Goal: Task Accomplishment & Management: Use online tool/utility

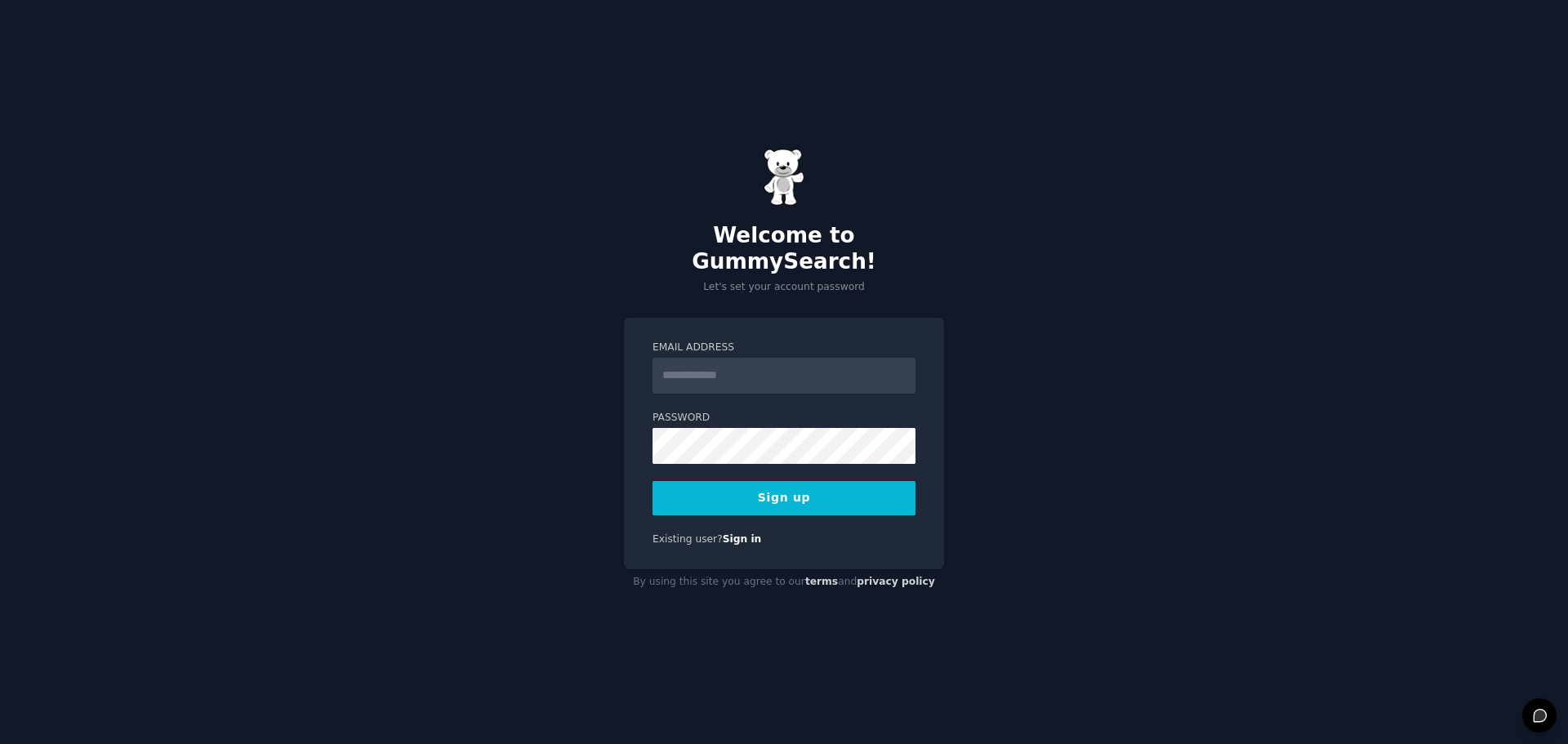
click at [737, 366] on input "Email Address" at bounding box center [784, 375] width 263 height 36
type input "**********"
click at [796, 481] on button "Sign up" at bounding box center [784, 497] width 263 height 34
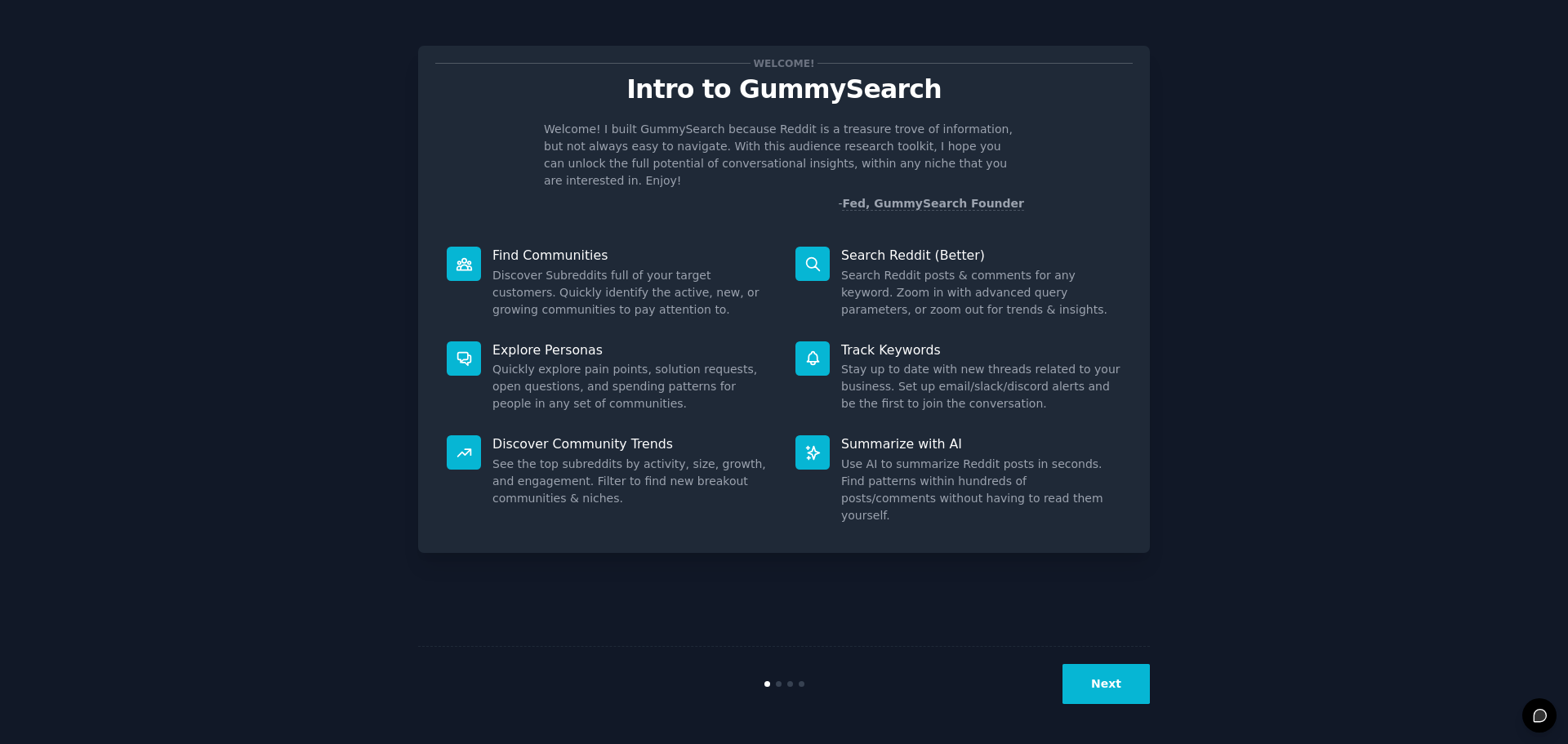
click at [1114, 677] on button "Next" at bounding box center [1106, 684] width 88 height 40
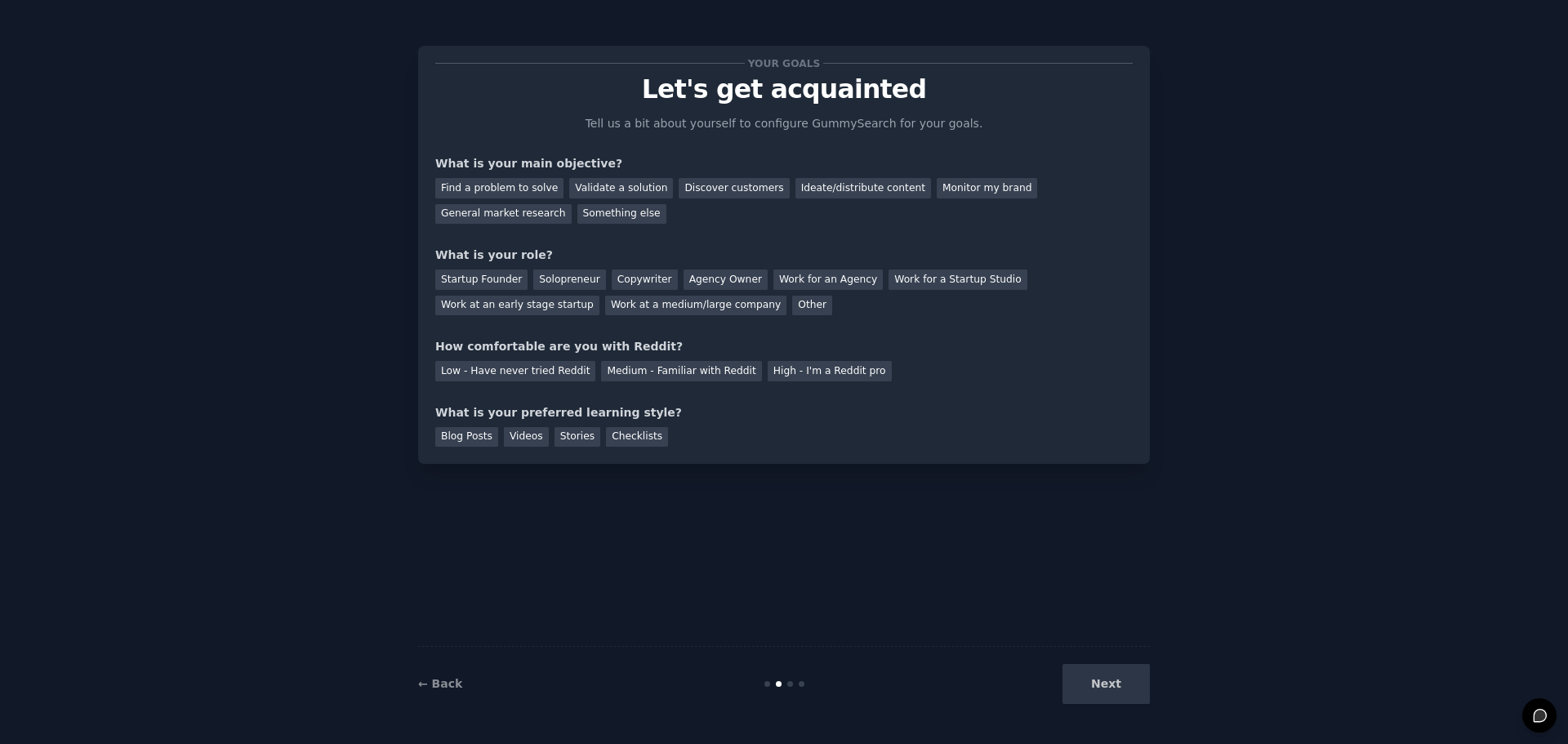
click at [1114, 677] on div "Next" at bounding box center [1028, 684] width 244 height 40
click at [524, 187] on div "Find a problem to solve" at bounding box center [499, 188] width 128 height 21
click at [618, 184] on div "Validate a solution" at bounding box center [621, 188] width 103 height 21
click at [415, 181] on div "Your goals Let's get acquainted Tell us a bit about yourself to configure Gummy…" at bounding box center [784, 372] width 1522 height 698
click at [459, 188] on div "Find a problem to solve" at bounding box center [499, 188] width 128 height 21
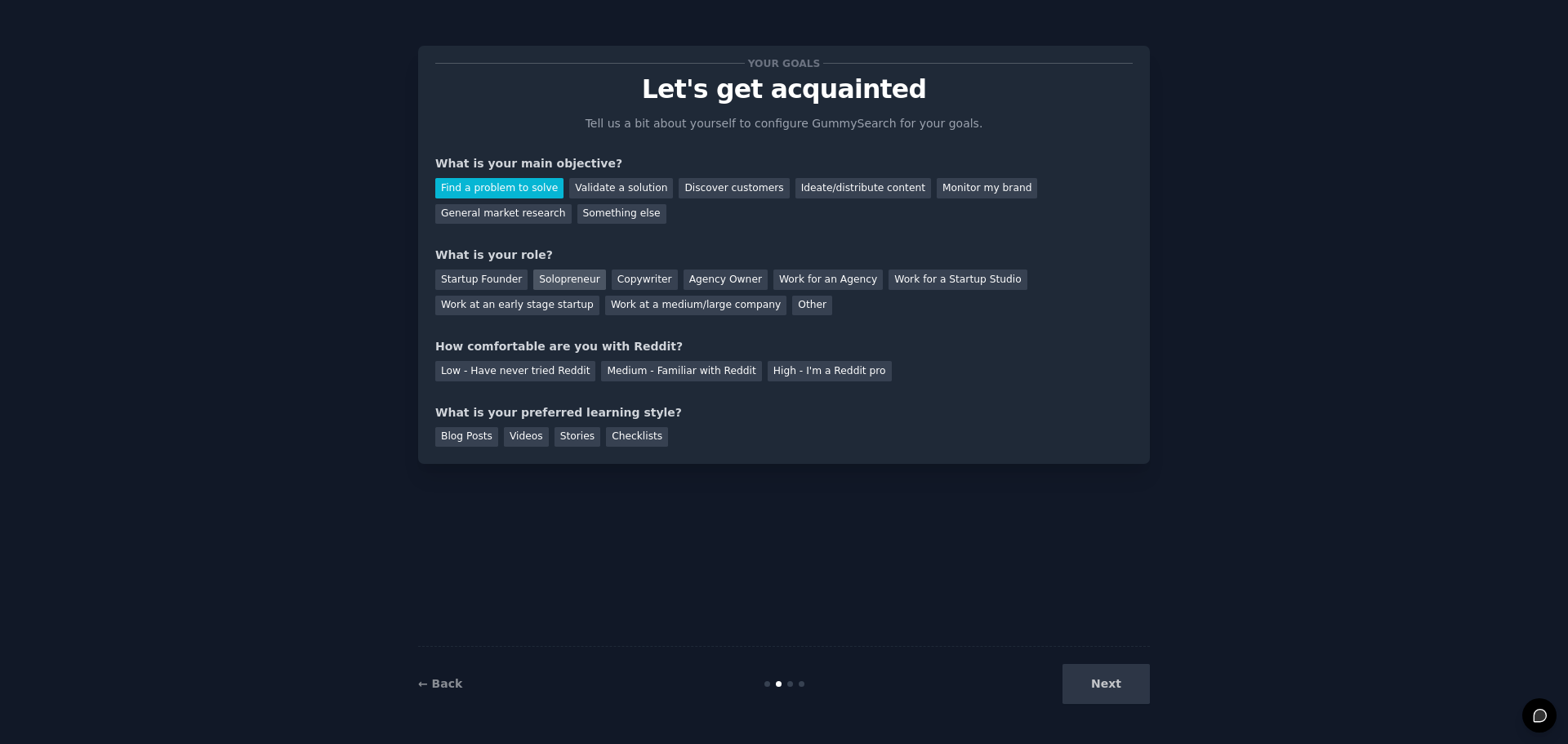
click at [578, 280] on div "Solopreneur" at bounding box center [569, 280] width 72 height 21
click at [508, 374] on div "Low - Have never tried Reddit" at bounding box center [515, 371] width 160 height 21
click at [536, 439] on div "Videos" at bounding box center [526, 437] width 45 height 21
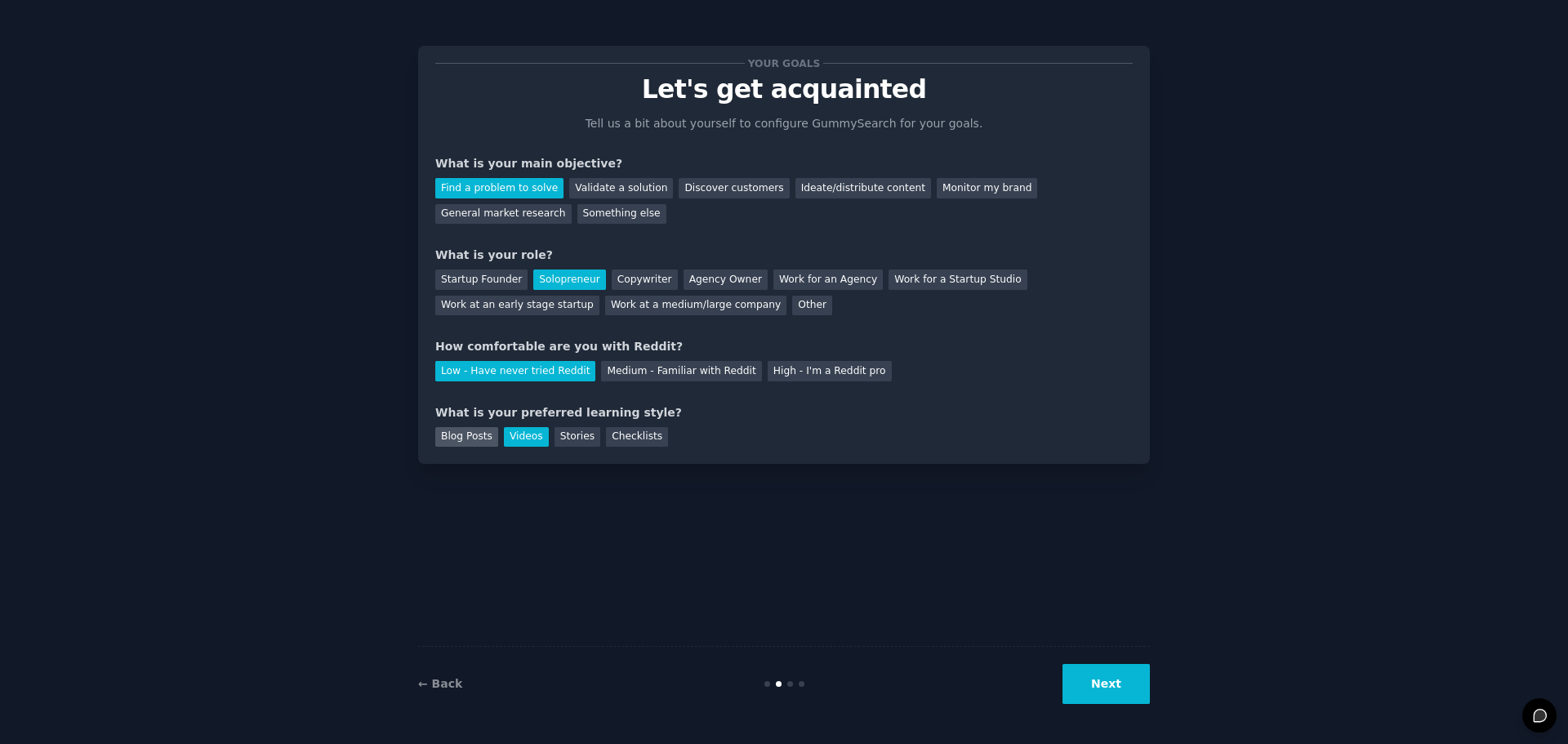
drag, startPoint x: 454, startPoint y: 441, endPoint x: 487, endPoint y: 445, distance: 33.2
click at [453, 441] on div "Blog Posts" at bounding box center [467, 437] width 63 height 21
click at [509, 442] on div "Videos" at bounding box center [526, 437] width 45 height 21
click at [475, 424] on div "Blog Posts Videos Stories Checklists" at bounding box center [784, 434] width 698 height 26
click at [482, 438] on div "Blog Posts" at bounding box center [467, 437] width 63 height 21
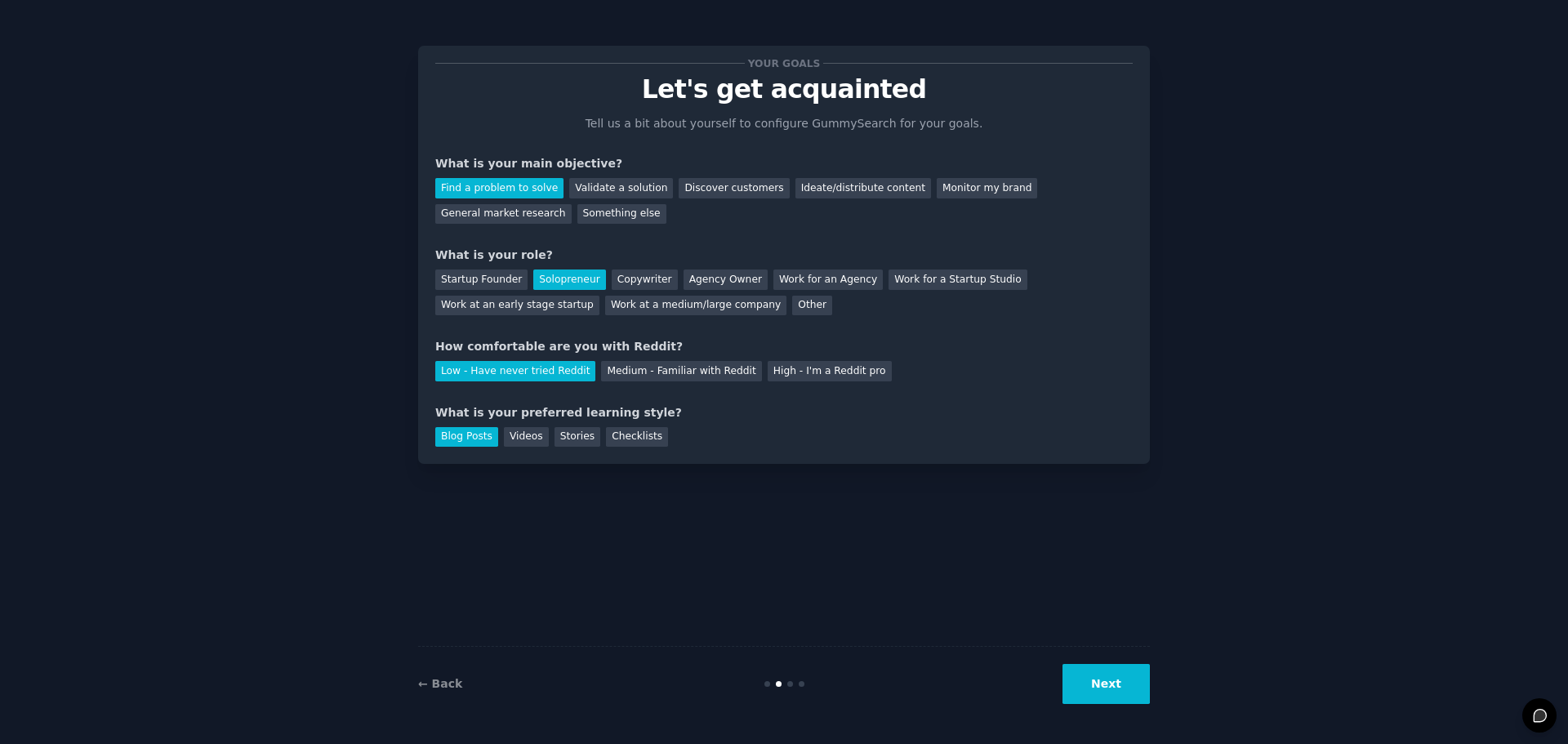
click at [1111, 689] on button "Next" at bounding box center [1106, 684] width 88 height 40
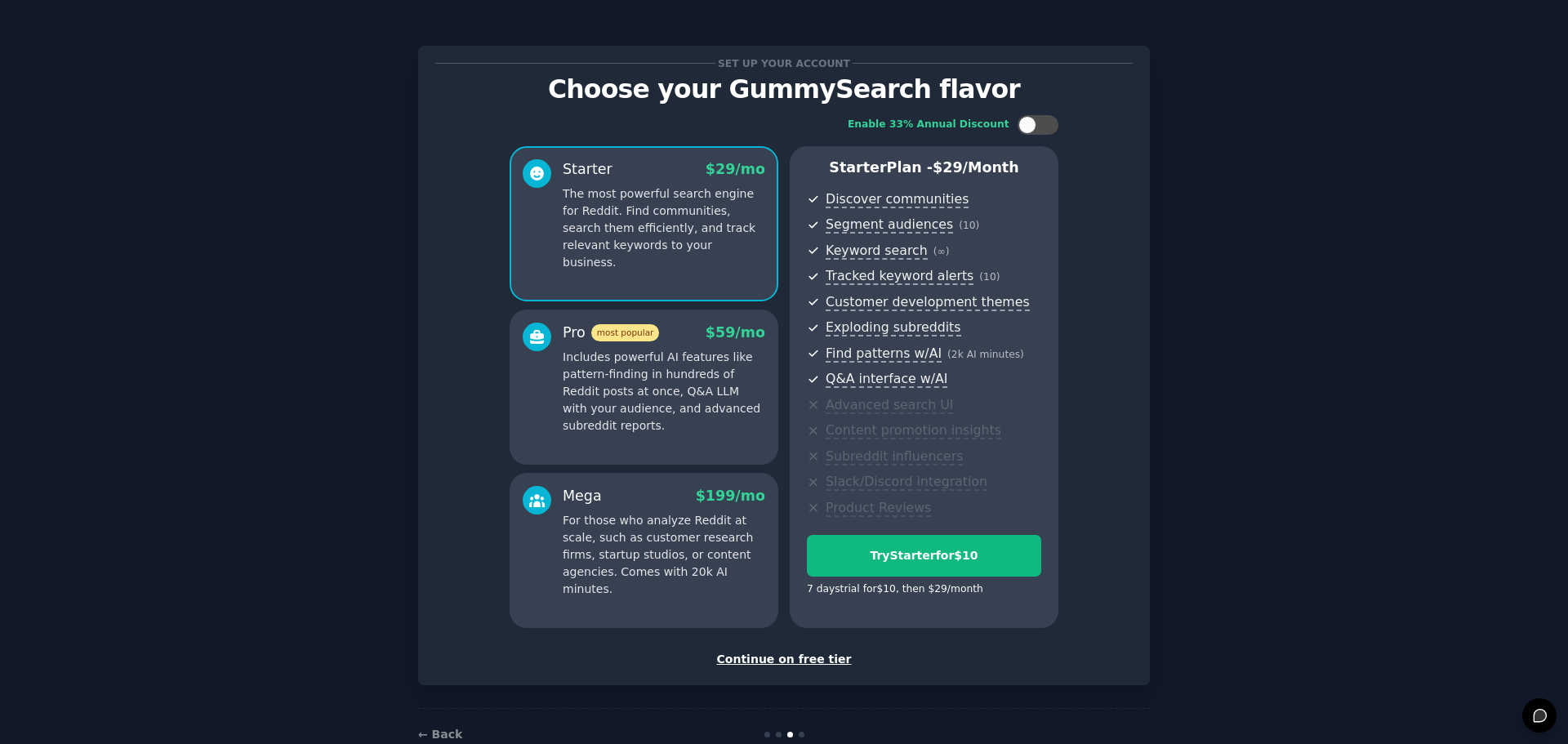
click at [806, 658] on div "Continue on free tier" at bounding box center [784, 660] width 698 height 17
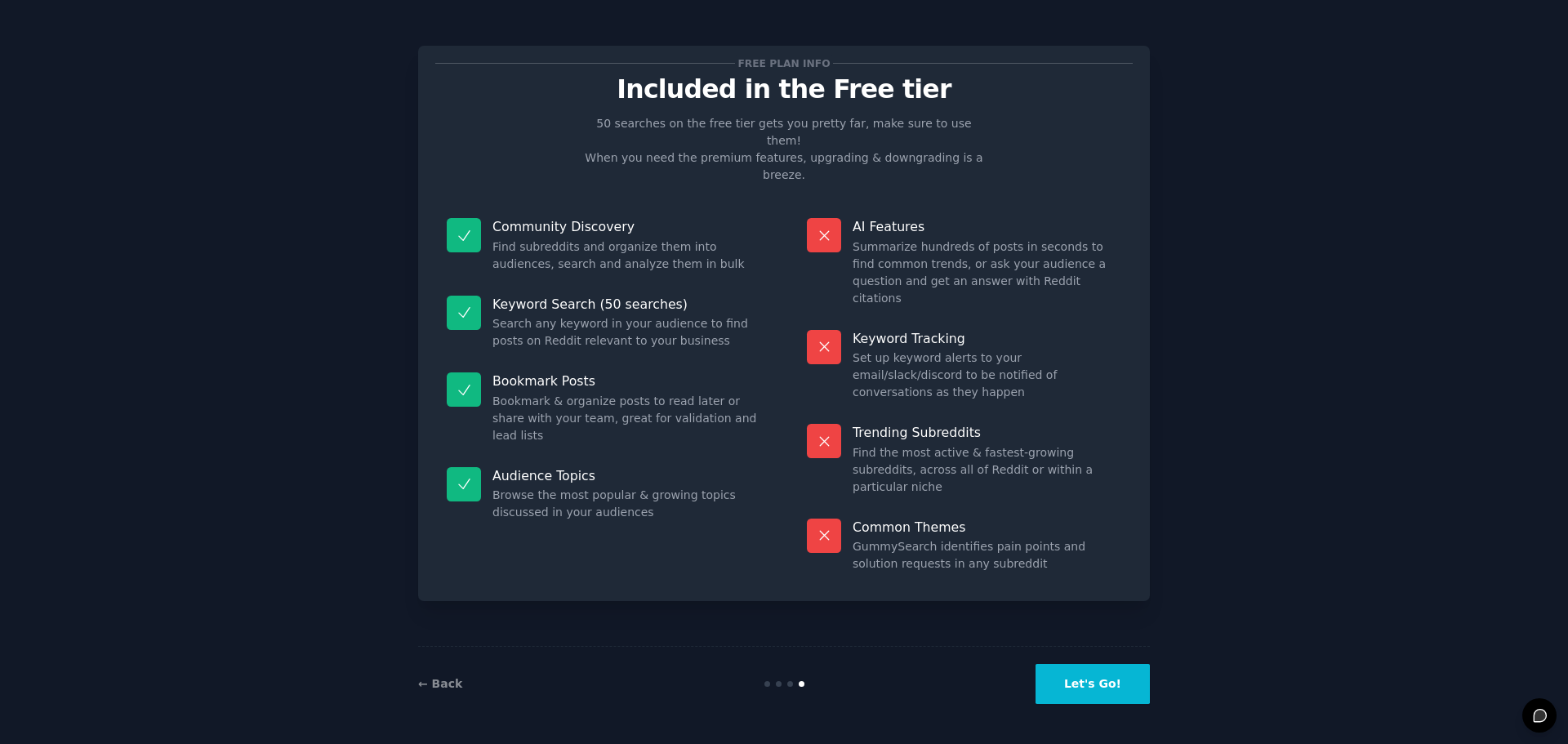
click at [1114, 690] on button "Let's Go!" at bounding box center [1093, 684] width 114 height 40
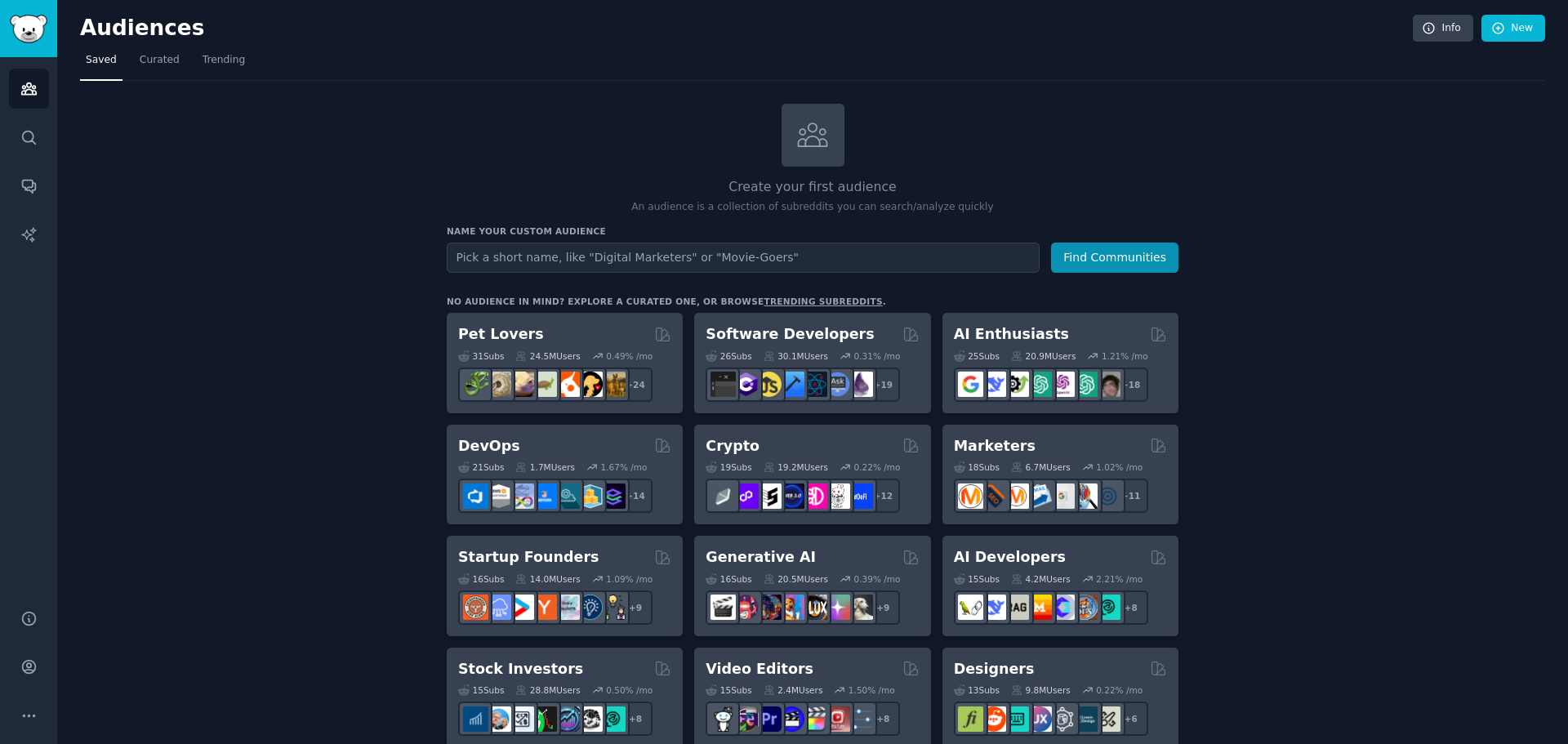
drag, startPoint x: 501, startPoint y: 332, endPoint x: 395, endPoint y: 362, distance: 110.2
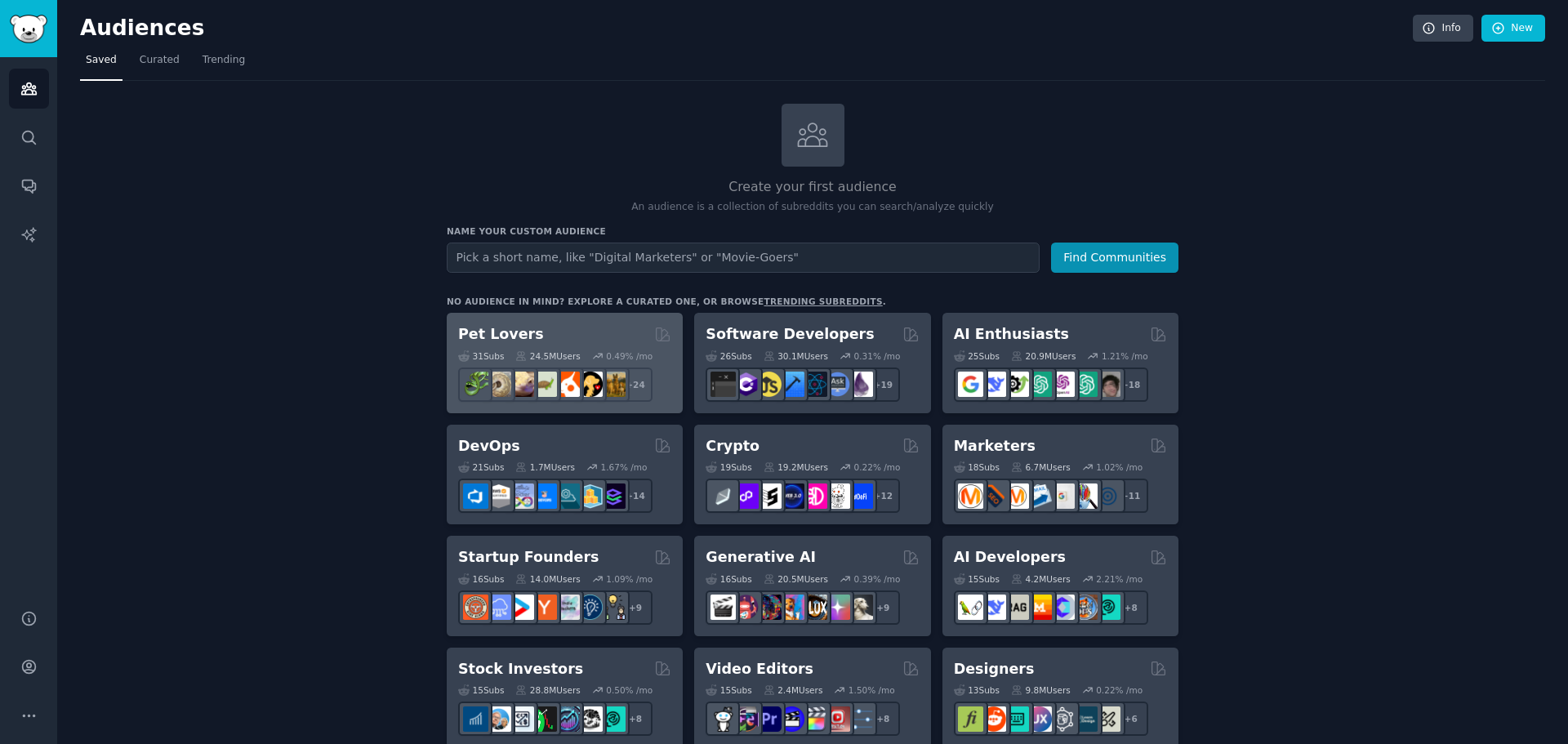
click at [510, 335] on h2 "Pet Lovers" at bounding box center [501, 334] width 86 height 21
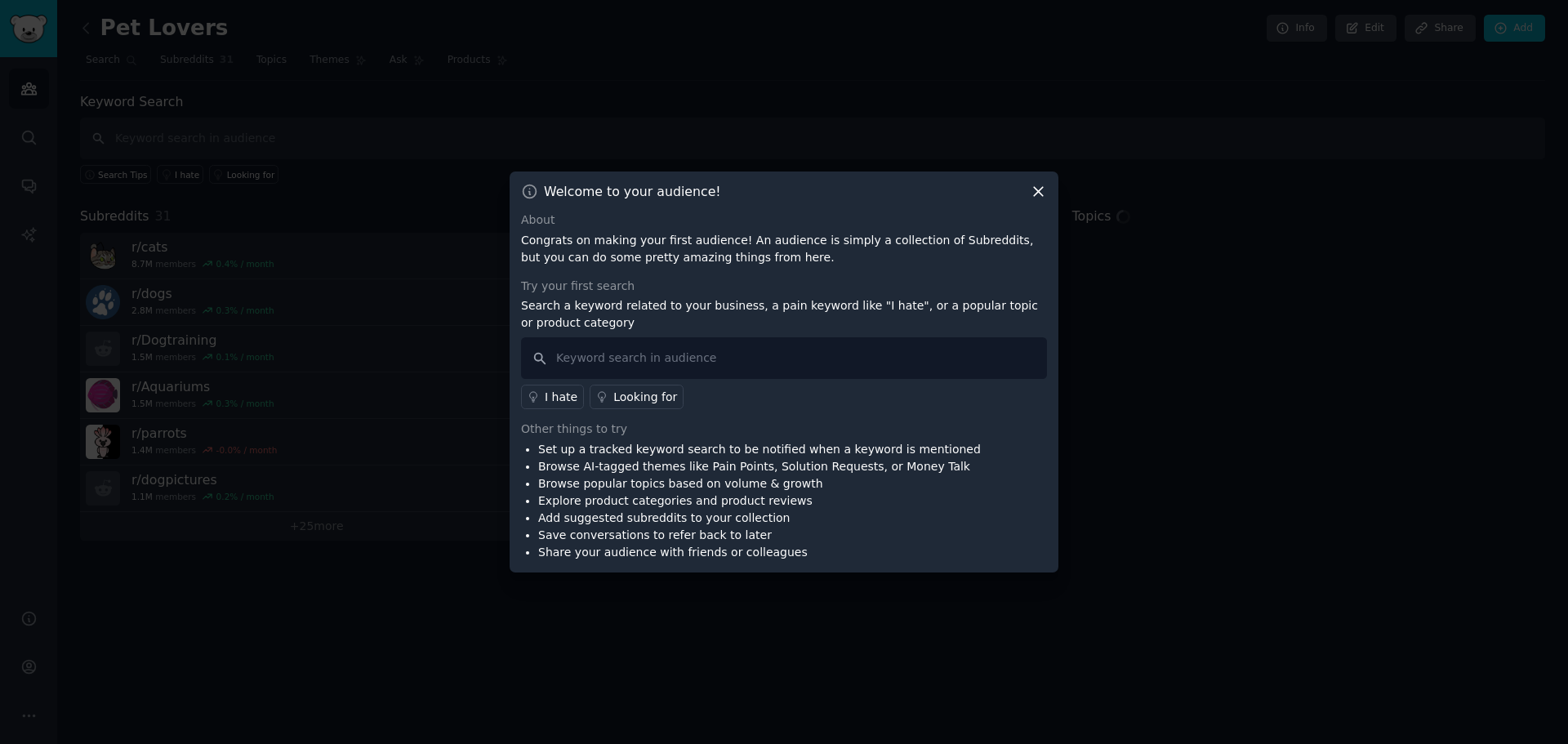
click at [1034, 182] on div "Welcome to your audience! About Congrats on making your first audience! An audi…" at bounding box center [784, 372] width 549 height 401
